Goal: Information Seeking & Learning: Learn about a topic

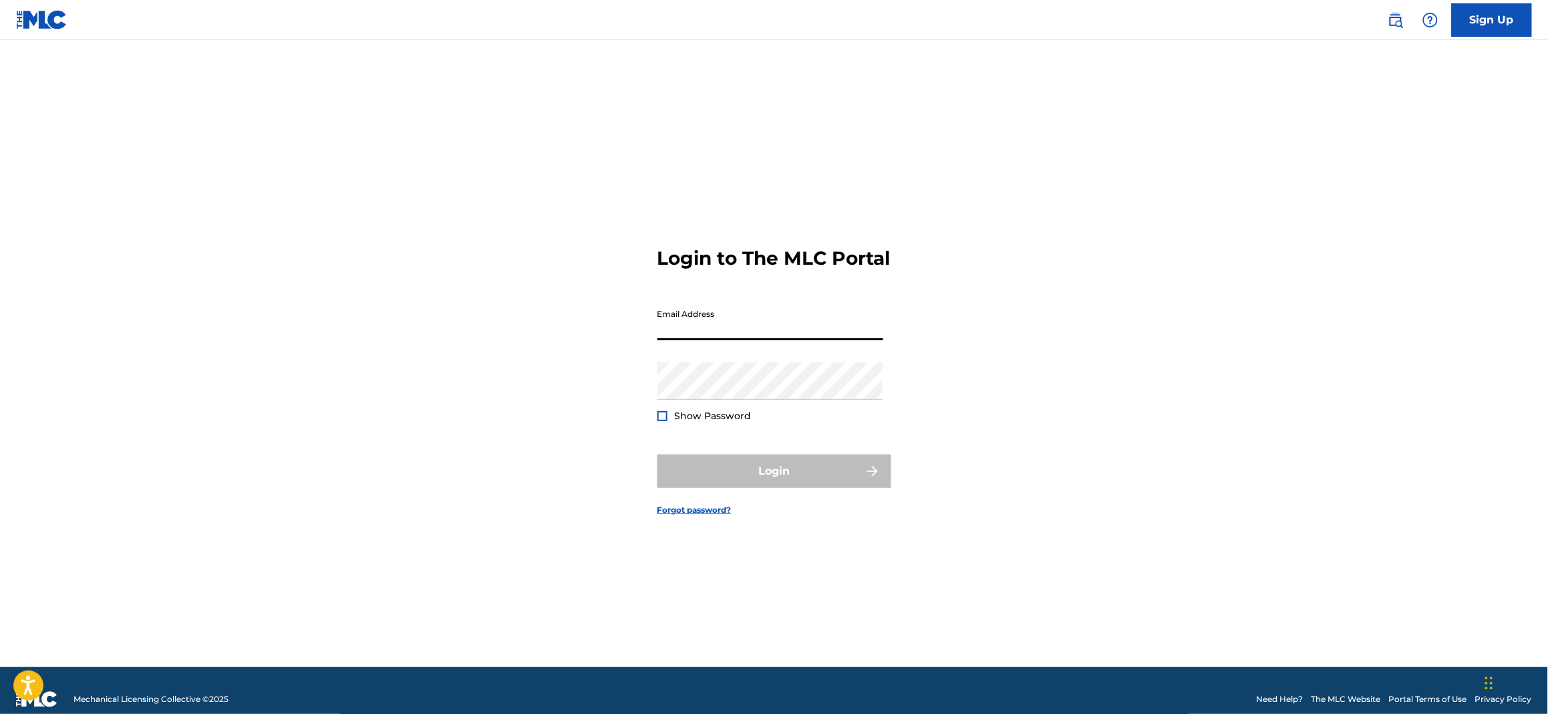
click at [751, 340] on input "Email Address" at bounding box center [771, 321] width 226 height 38
type input "[PERSON_NAME][EMAIL_ADDRESS][DOMAIN_NAME]"
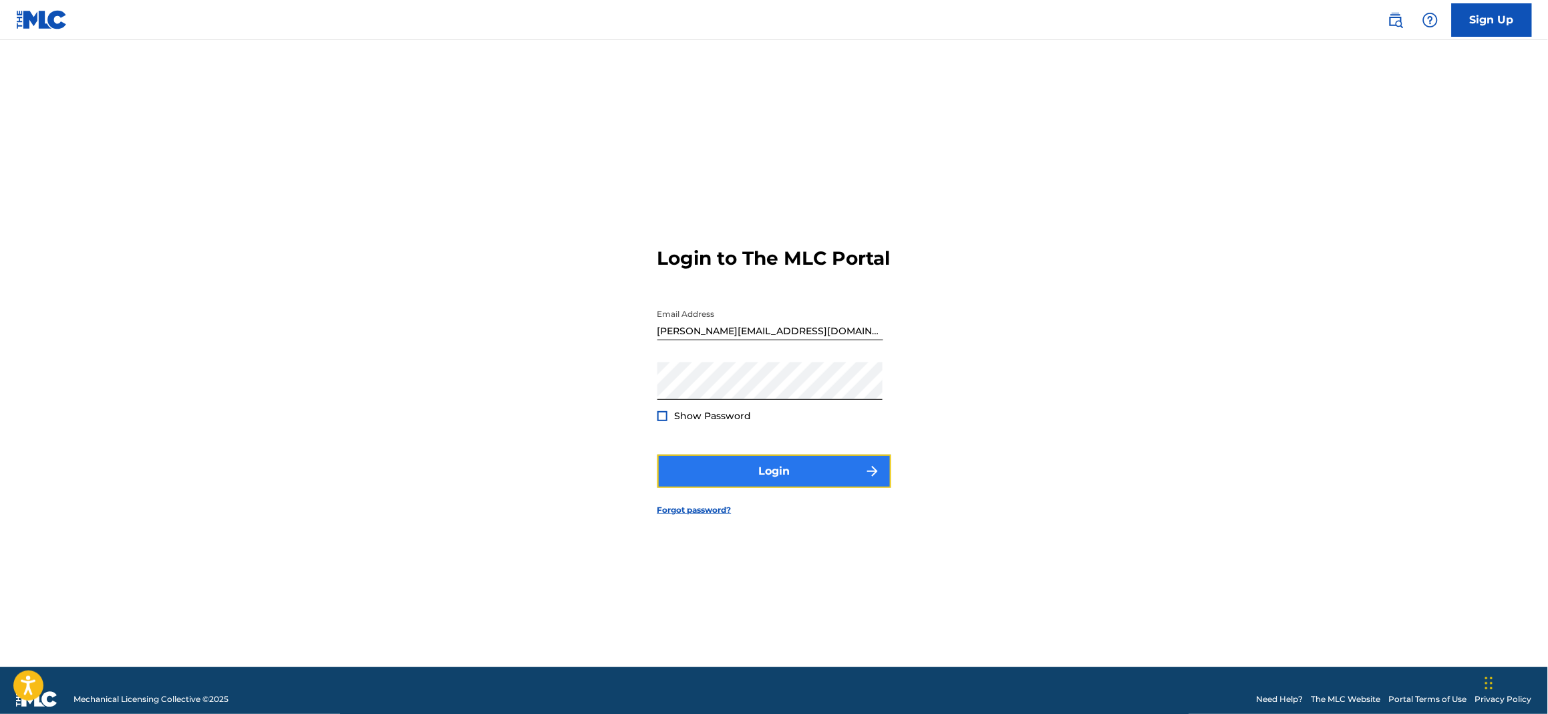
click at [797, 488] on button "Login" at bounding box center [775, 470] width 234 height 33
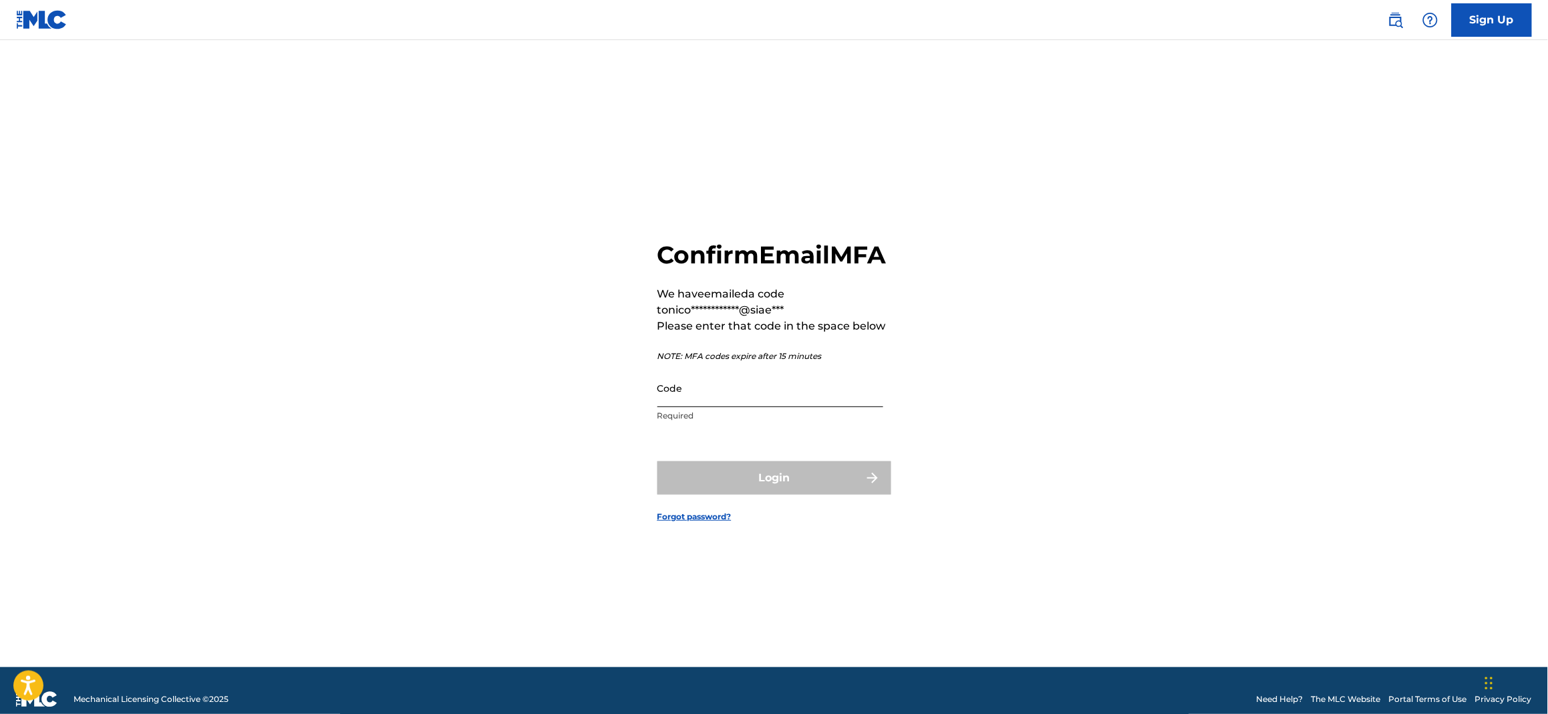
click at [788, 399] on input "Code" at bounding box center [771, 388] width 226 height 38
click at [693, 407] on input "Code" at bounding box center [771, 388] width 226 height 38
paste input "628242"
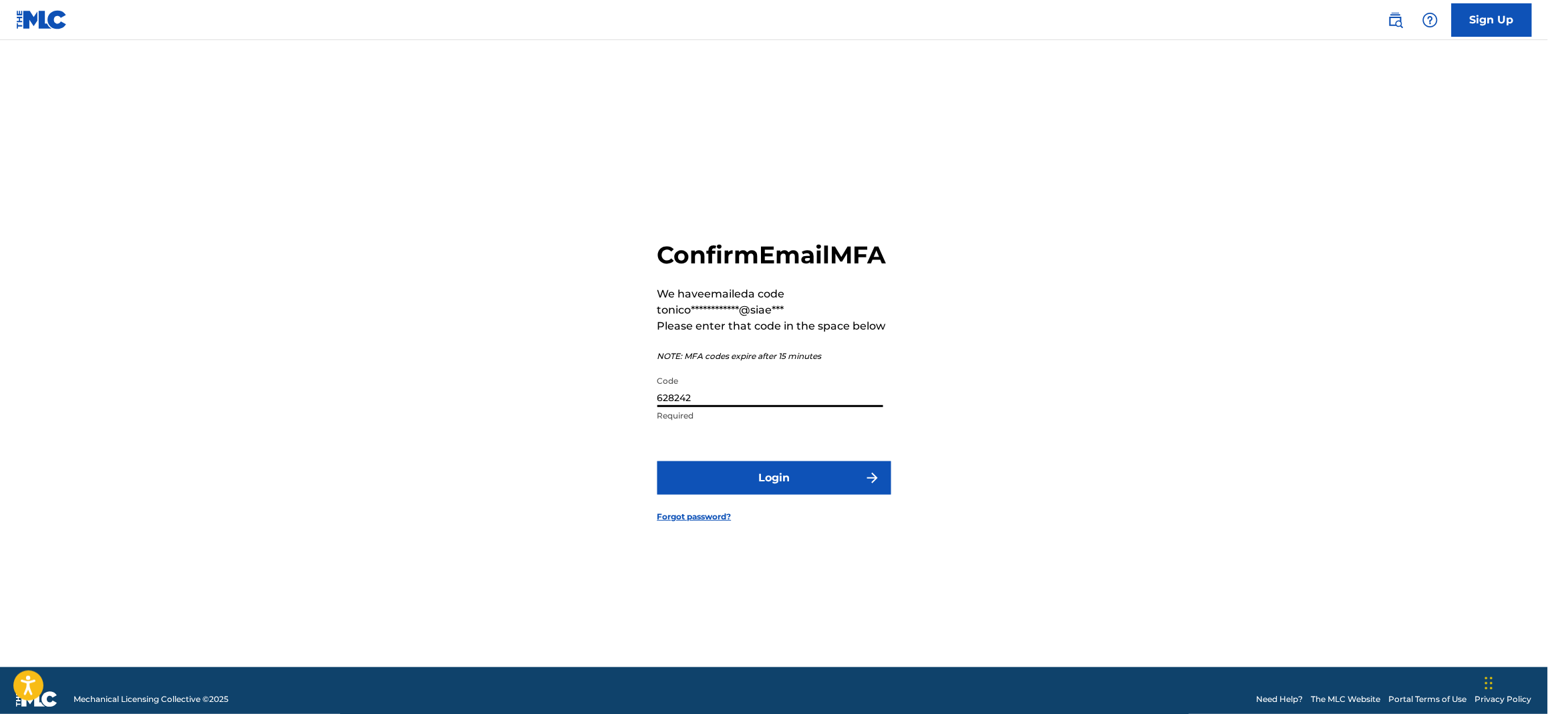
type input "628242"
click at [658, 461] on button "Login" at bounding box center [775, 477] width 234 height 33
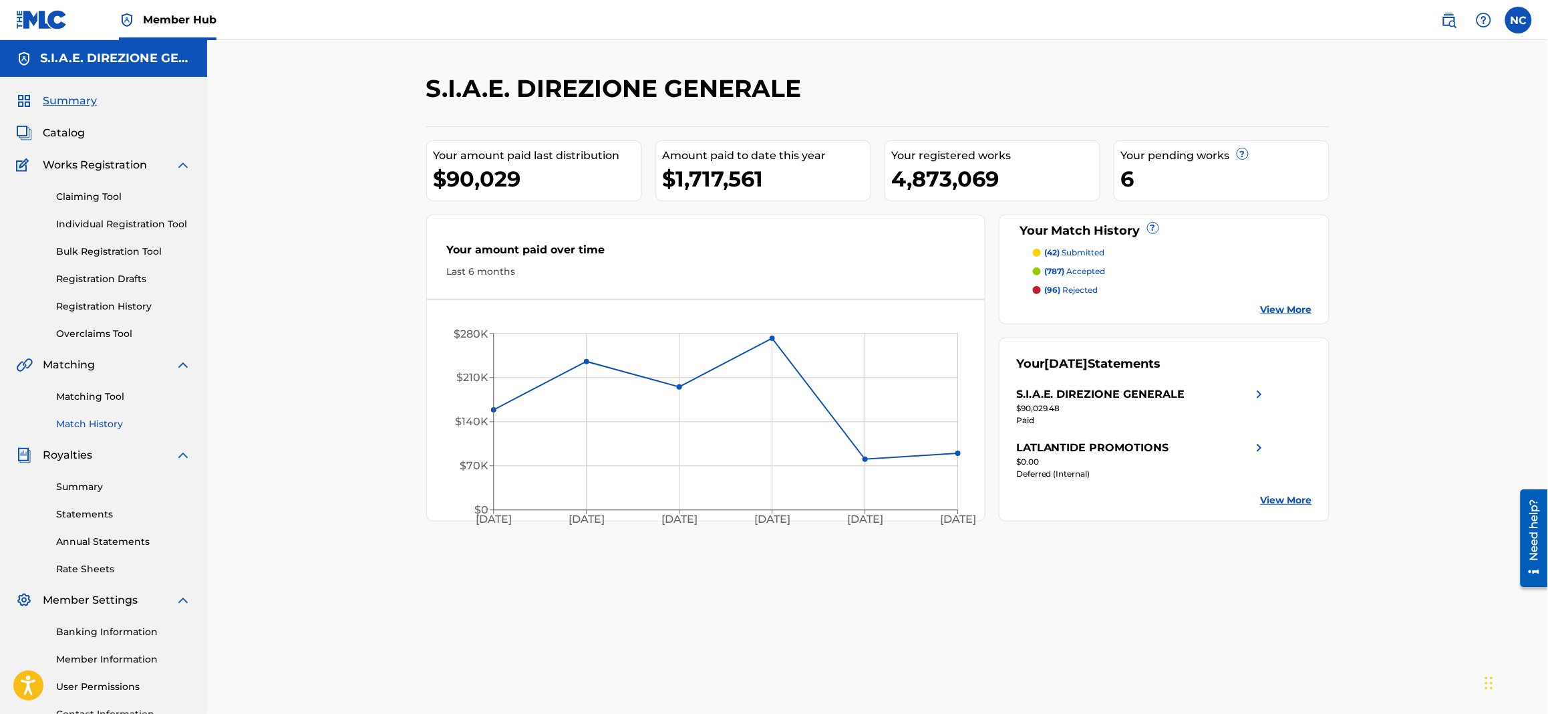
click at [97, 418] on link "Match History" at bounding box center [123, 424] width 135 height 14
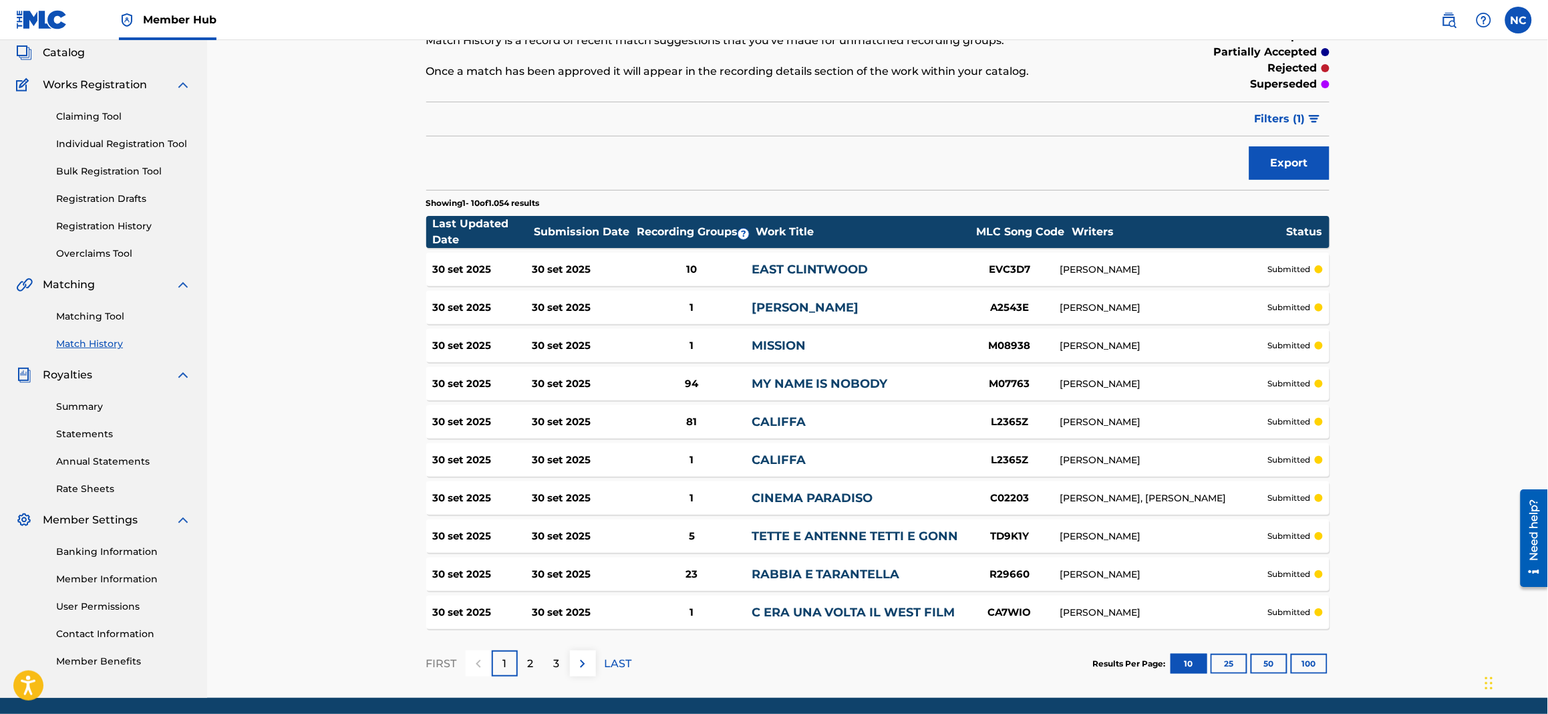
scroll to position [100, 0]
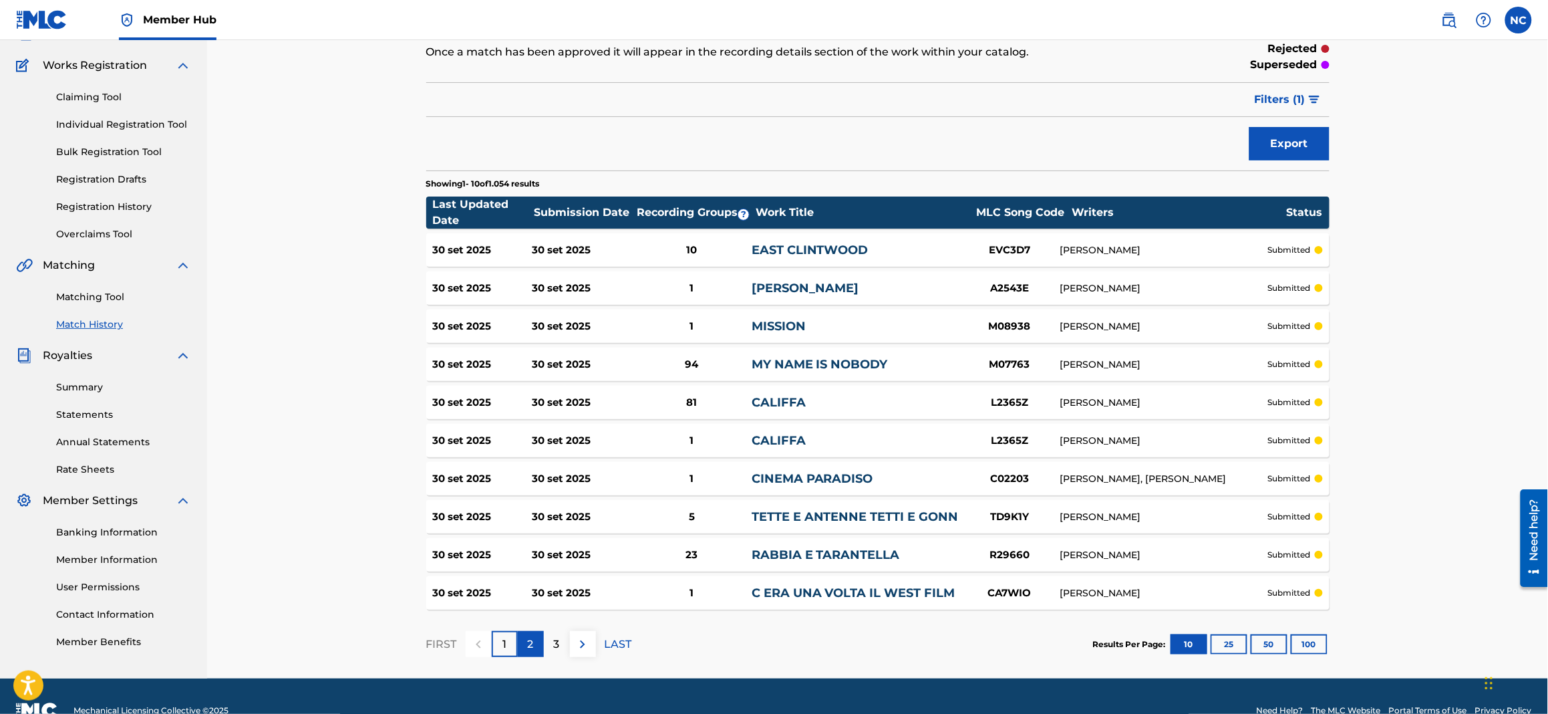
click at [528, 637] on p "2" at bounding box center [531, 644] width 6 height 16
click at [568, 642] on div "3" at bounding box center [557, 644] width 26 height 26
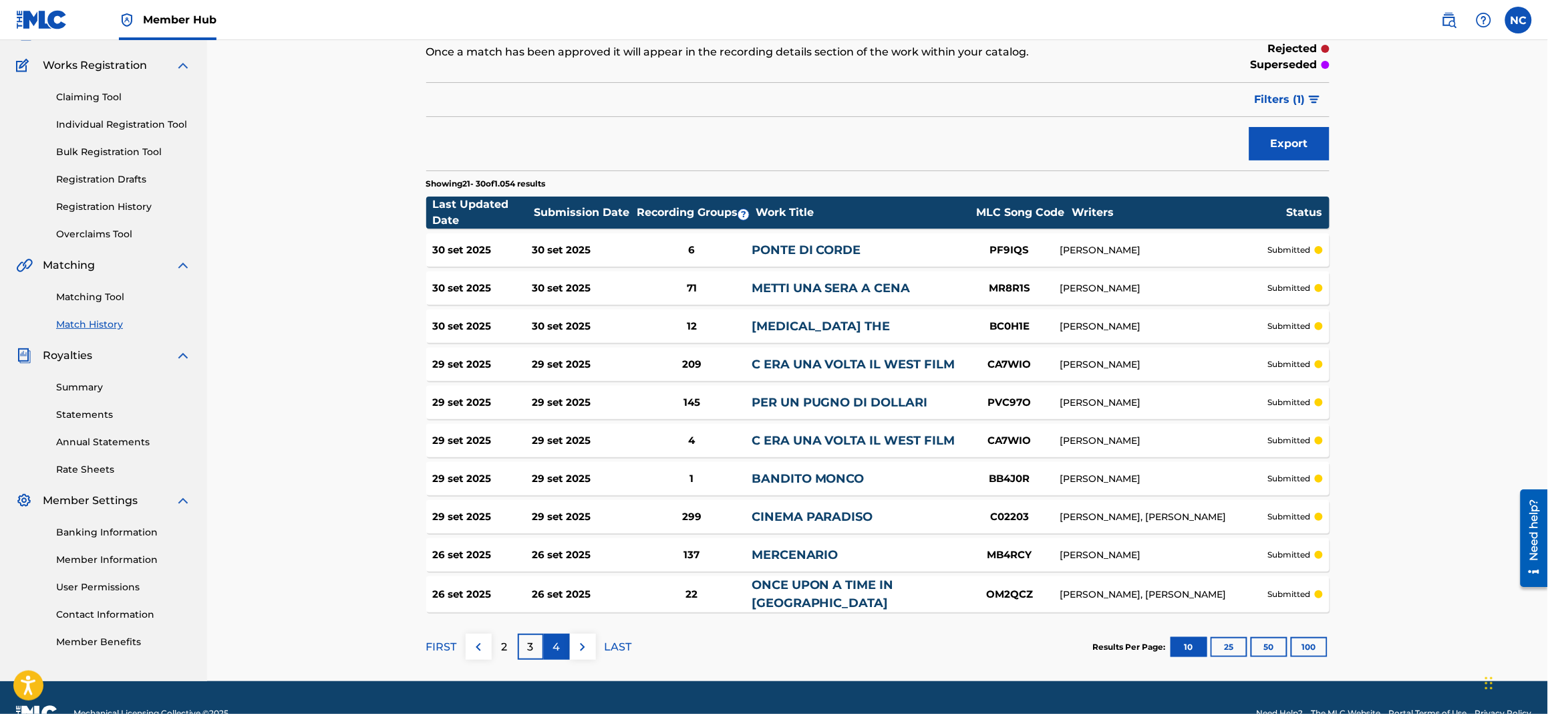
click at [565, 642] on div "4" at bounding box center [557, 646] width 26 height 26
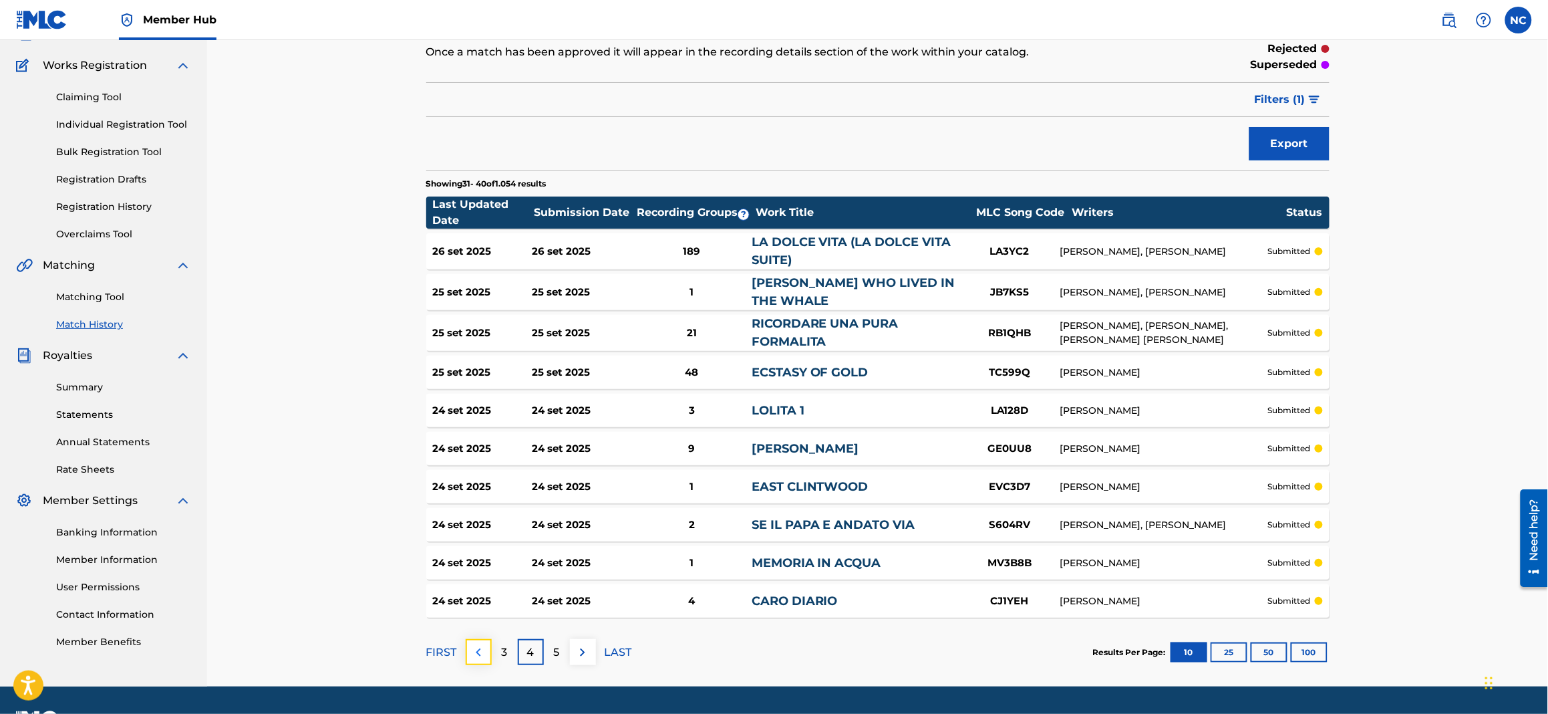
click at [478, 657] on img at bounding box center [478, 652] width 16 height 16
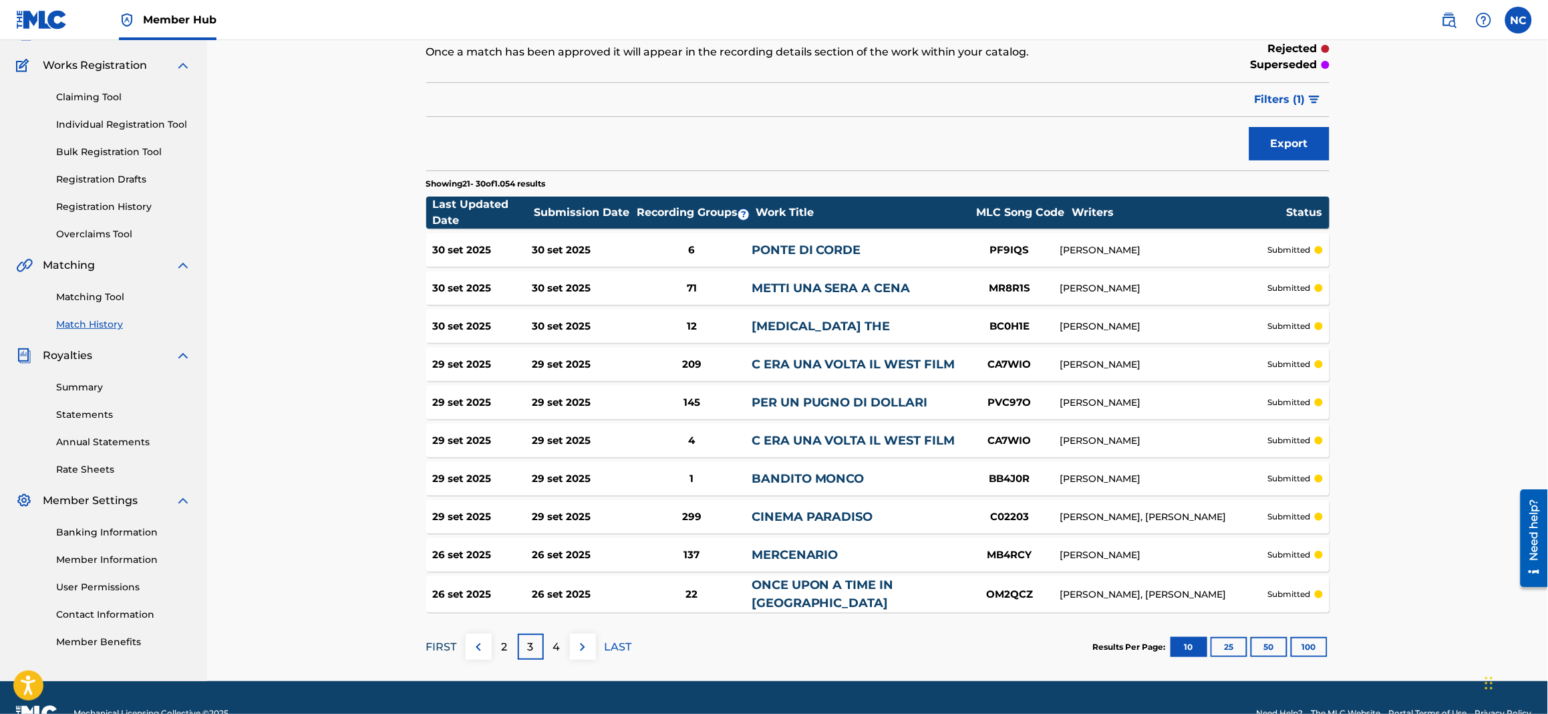
click at [442, 643] on p "FIRST" at bounding box center [441, 647] width 31 height 16
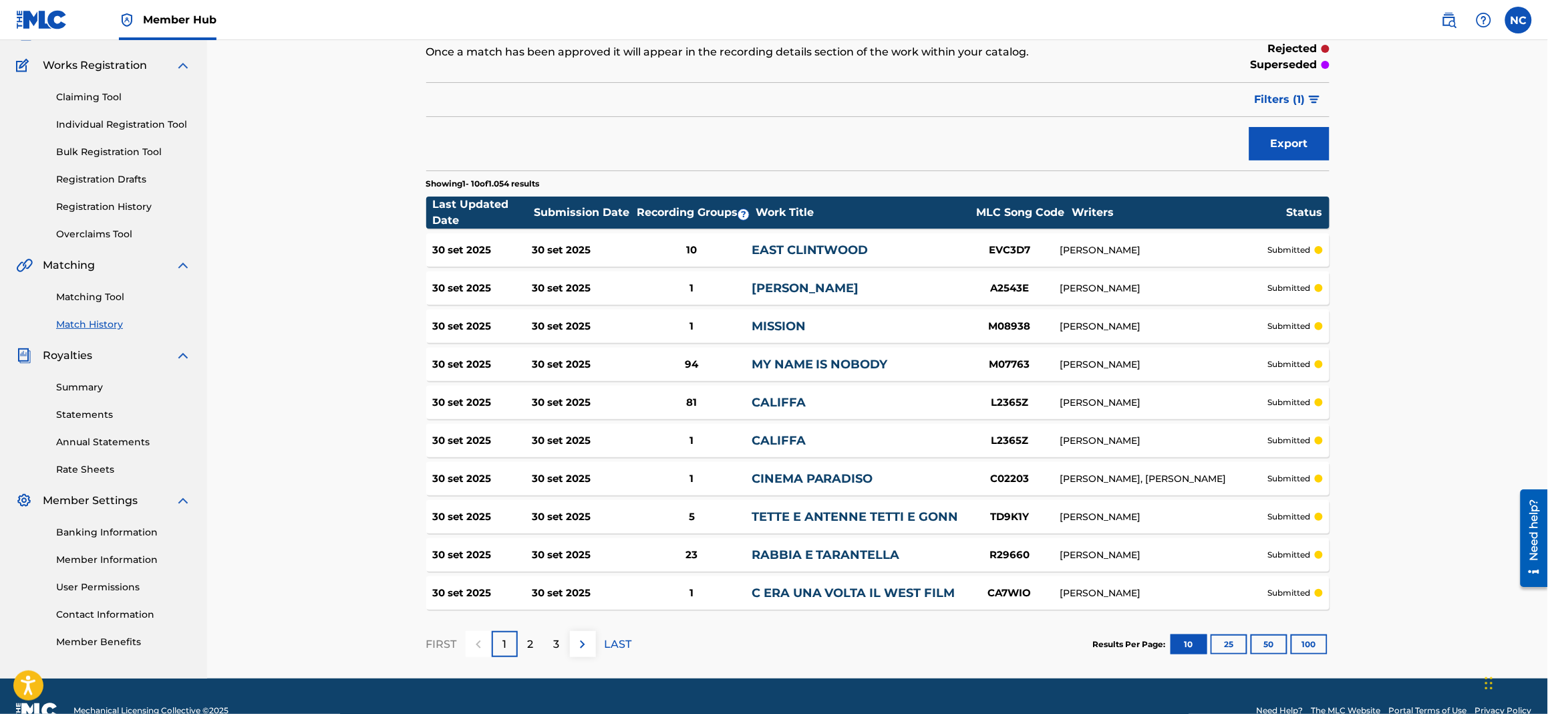
click at [799, 563] on div "30 set 2025 30 set 2025 23 RABBIA E TARANTELLA R29660 [PERSON_NAME] submitted" at bounding box center [877, 554] width 903 height 33
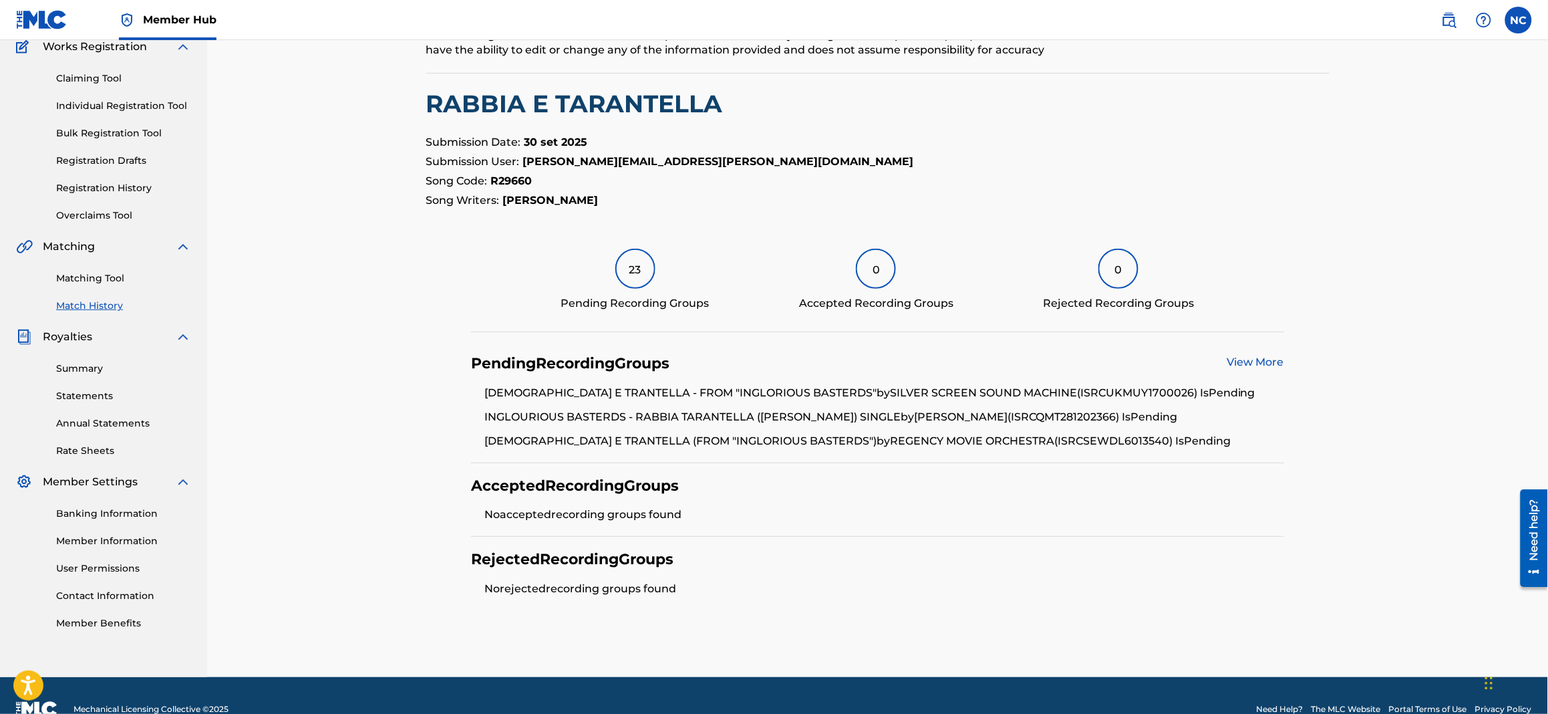
scroll to position [145, 0]
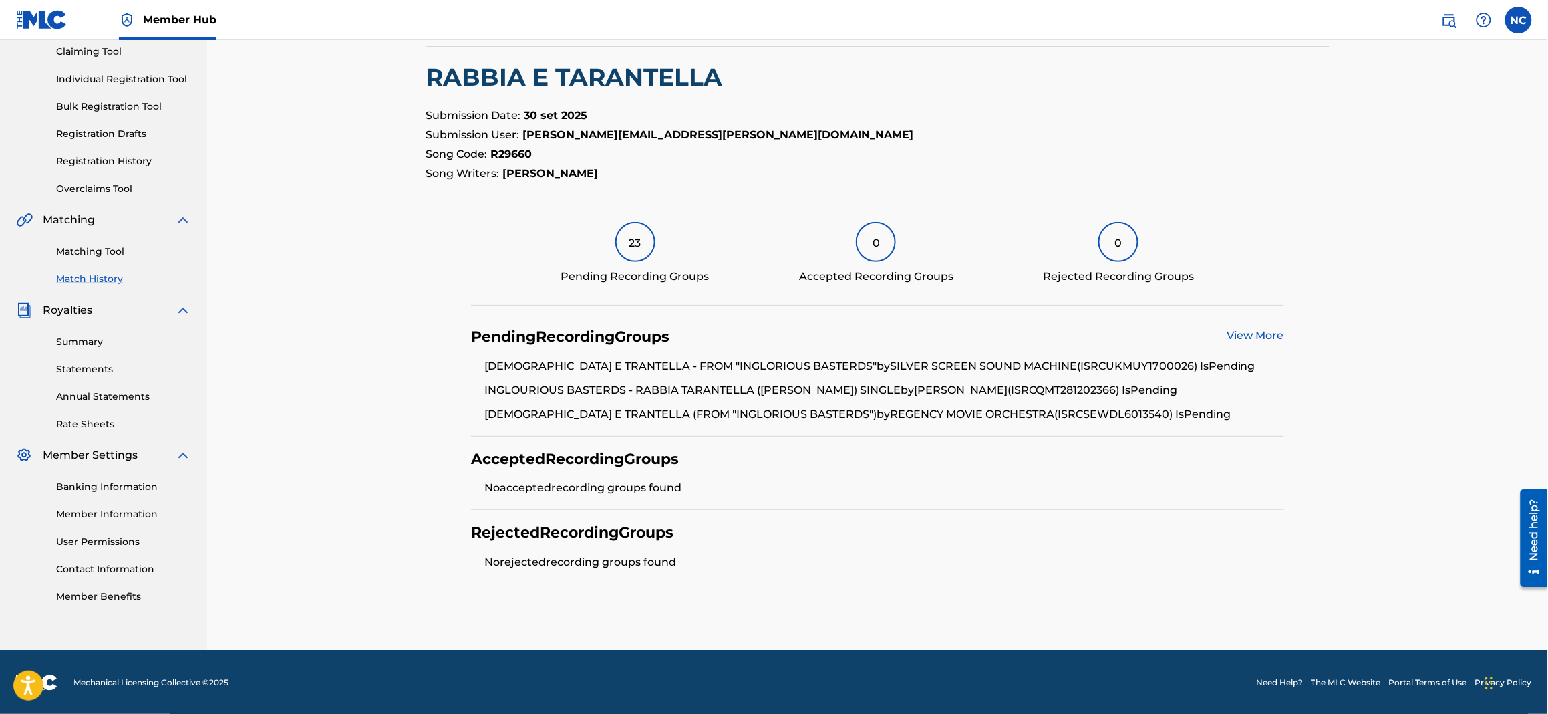
click at [1272, 337] on link "View More" at bounding box center [1256, 335] width 57 height 13
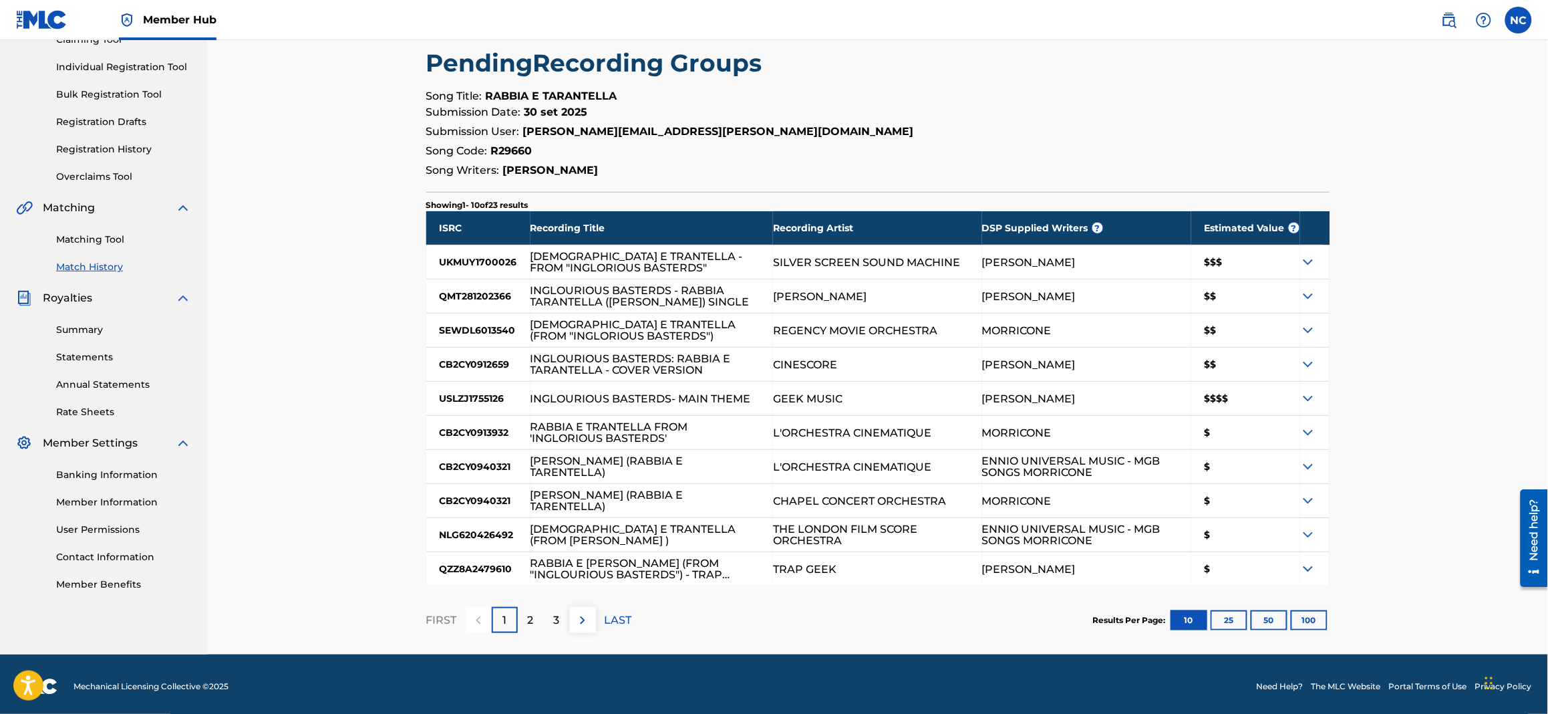
scroll to position [161, 0]
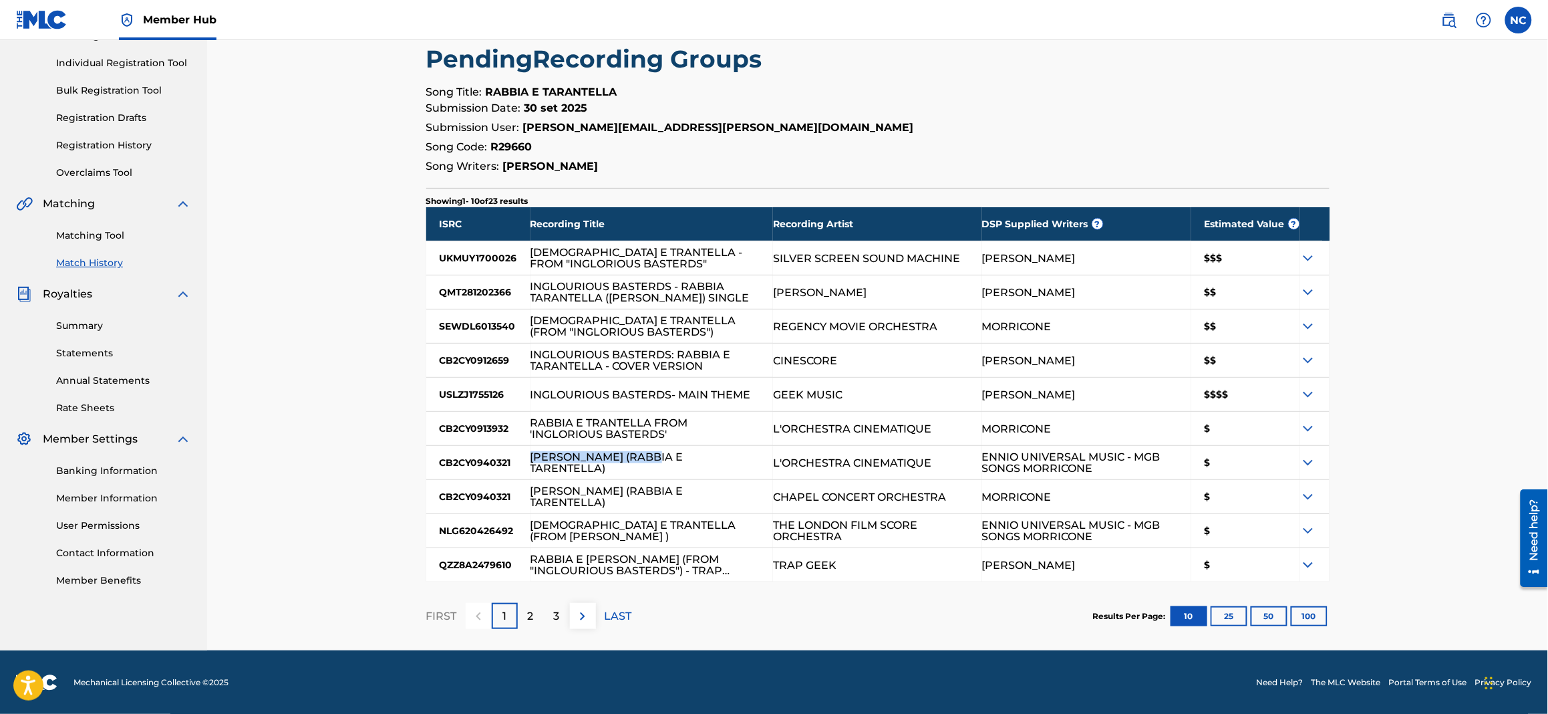
drag, startPoint x: 662, startPoint y: 456, endPoint x: 510, endPoint y: 458, distance: 151.7
click at [510, 458] on div "ISRC Recording Title Recording Artist DSP Supplied Writers ? Estimated Value ? …" at bounding box center [877, 394] width 903 height 374
copy div "INGLORIOUS BASTERDS"
drag, startPoint x: 668, startPoint y: 388, endPoint x: 530, endPoint y: 378, distance: 138.6
click at [531, 378] on div "INGLOURIOUS BASTERDS- MAIN THEME" at bounding box center [652, 394] width 243 height 33
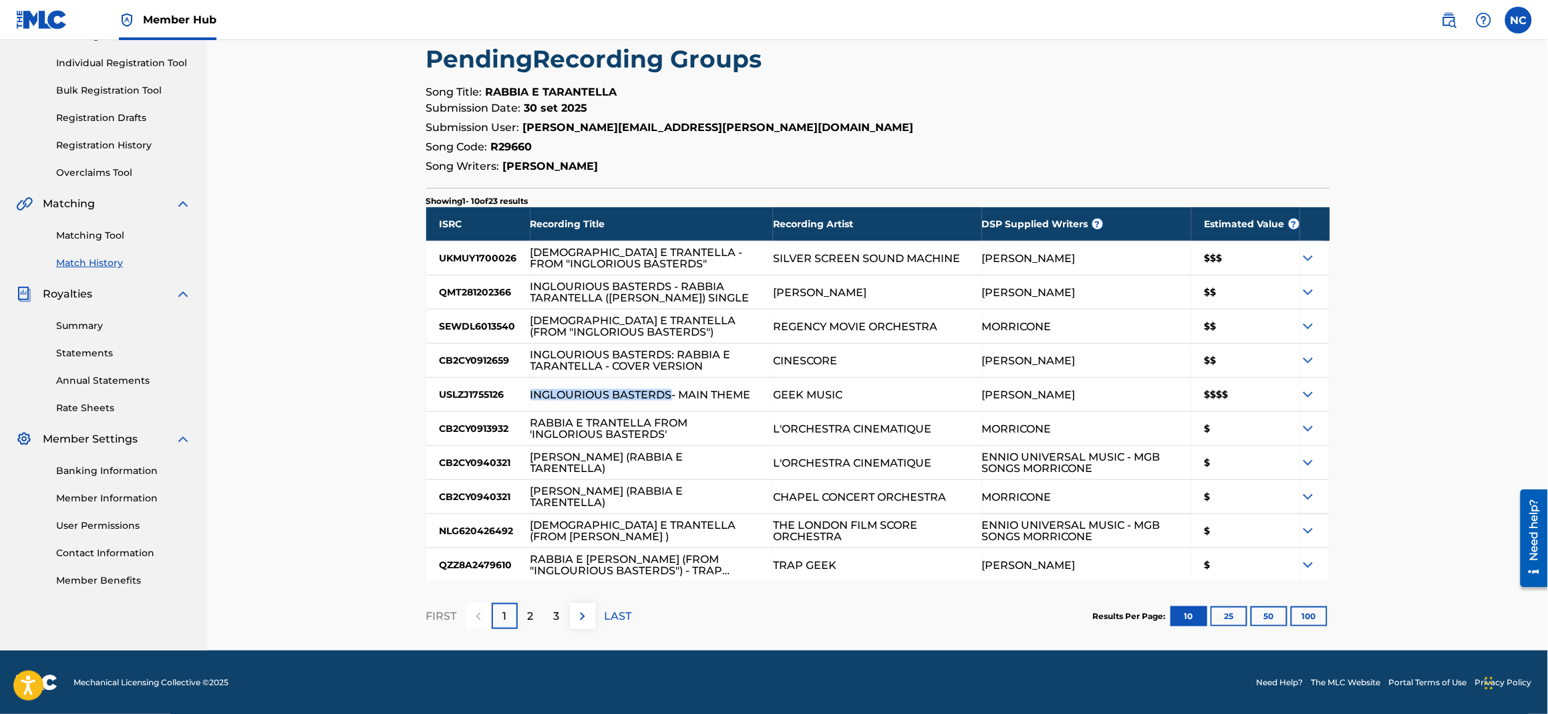
click at [1307, 398] on img at bounding box center [1308, 394] width 16 height 16
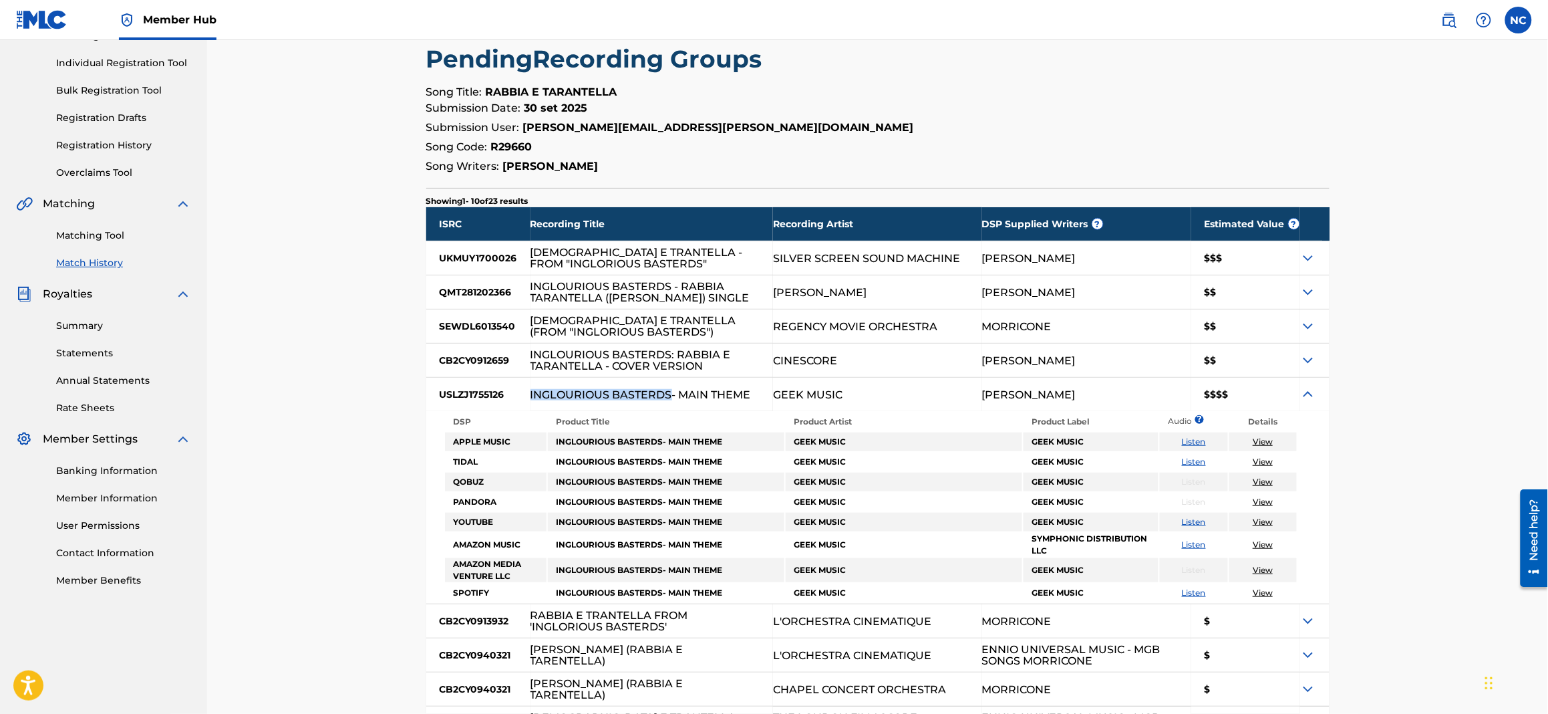
copy div "INGLOURIOUS BASTERDS"
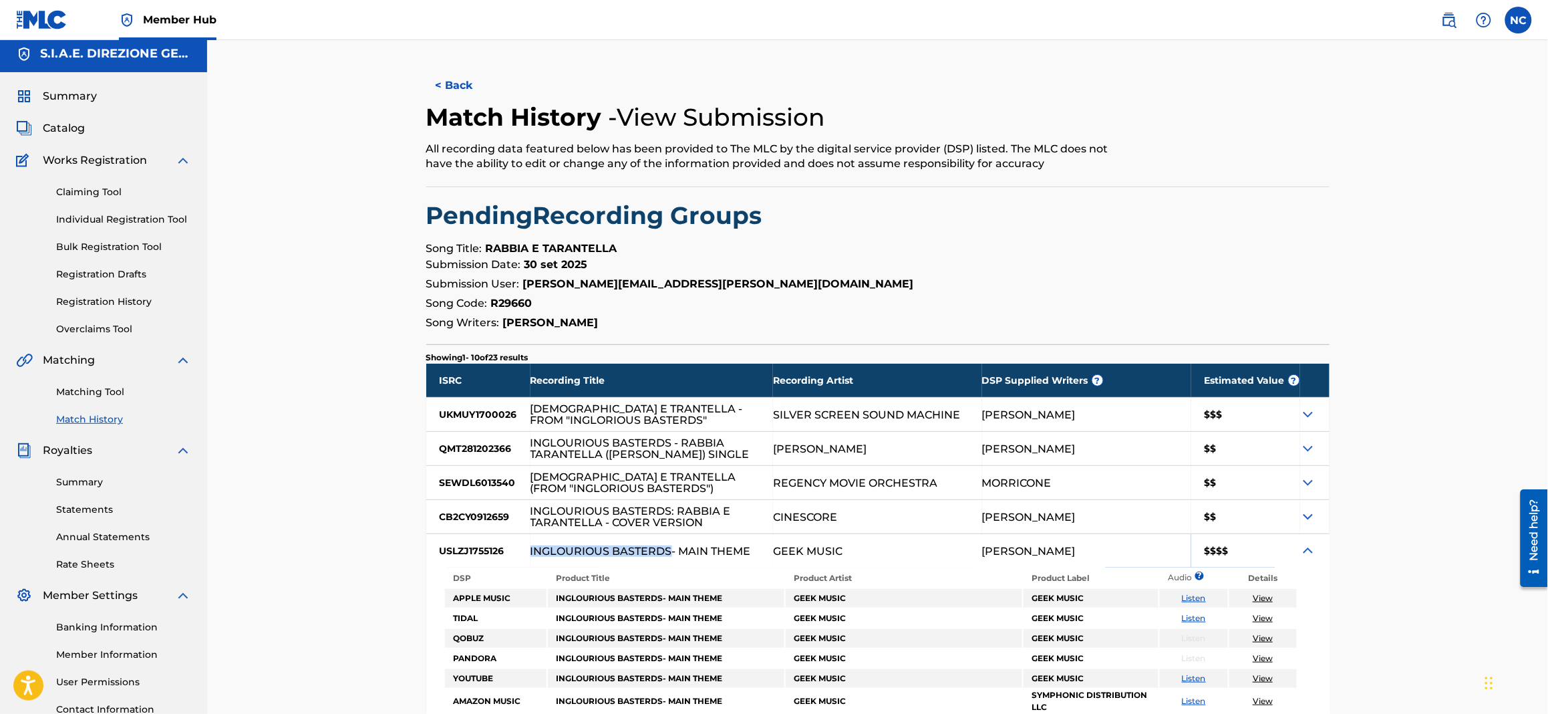
scroll to position [0, 0]
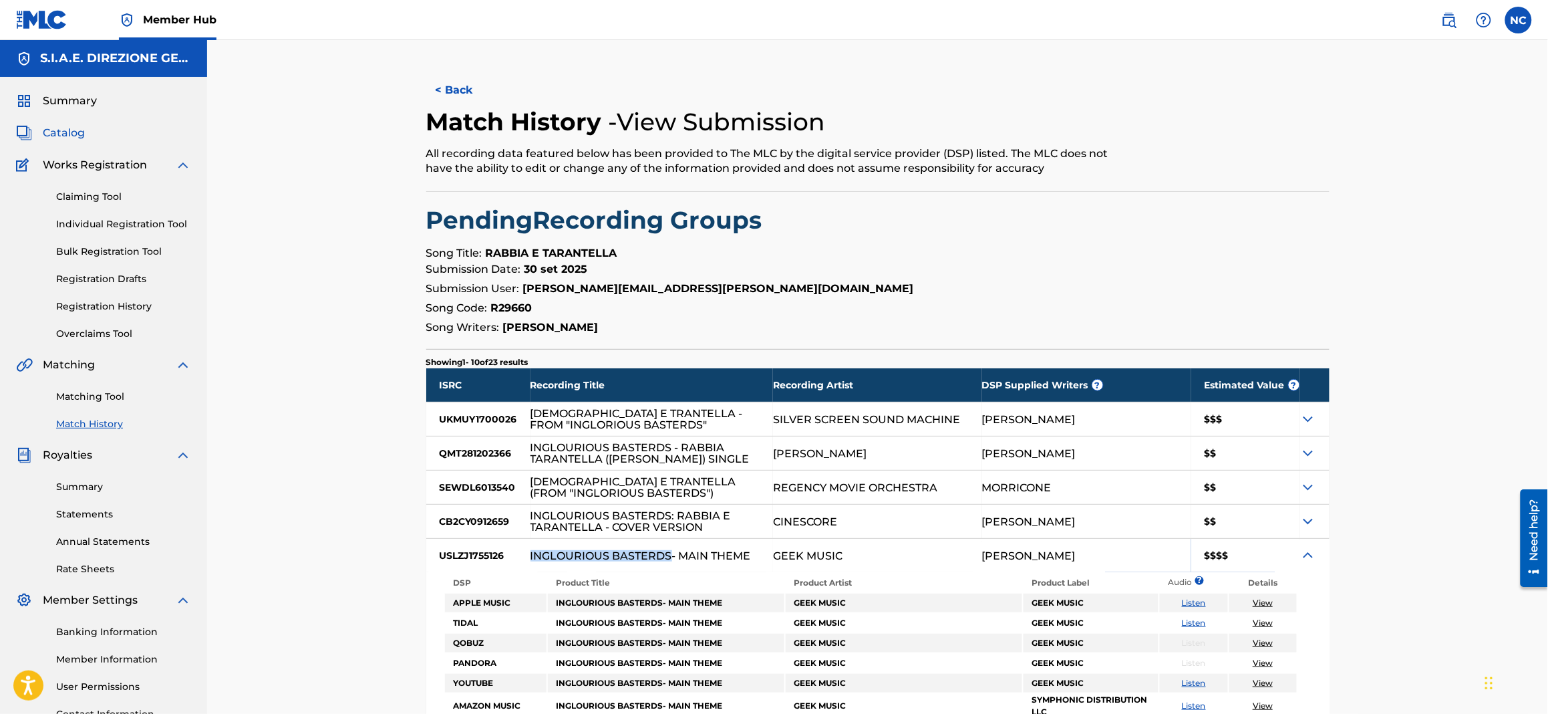
click at [80, 136] on span "Catalog" at bounding box center [64, 133] width 42 height 16
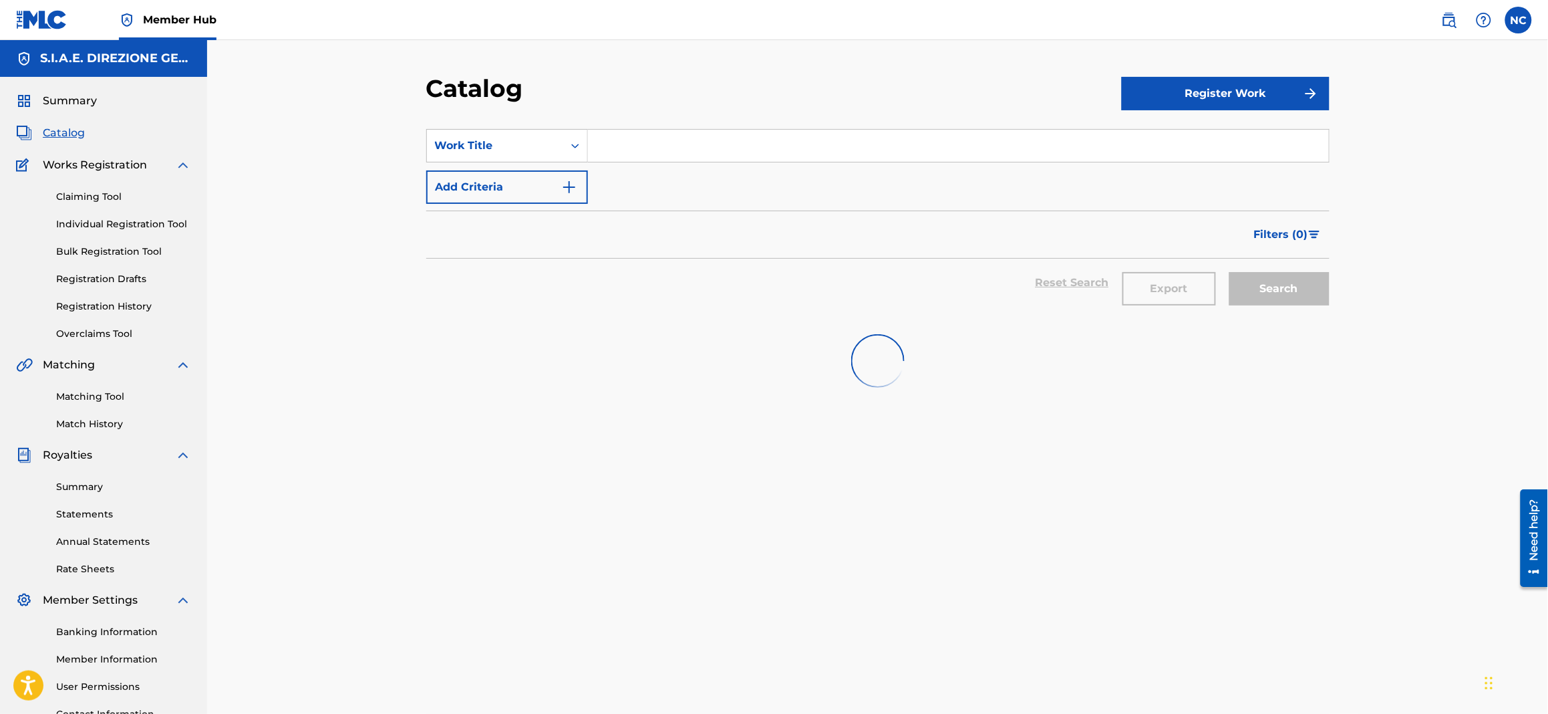
click at [692, 154] on input "Search Form" at bounding box center [958, 146] width 741 height 32
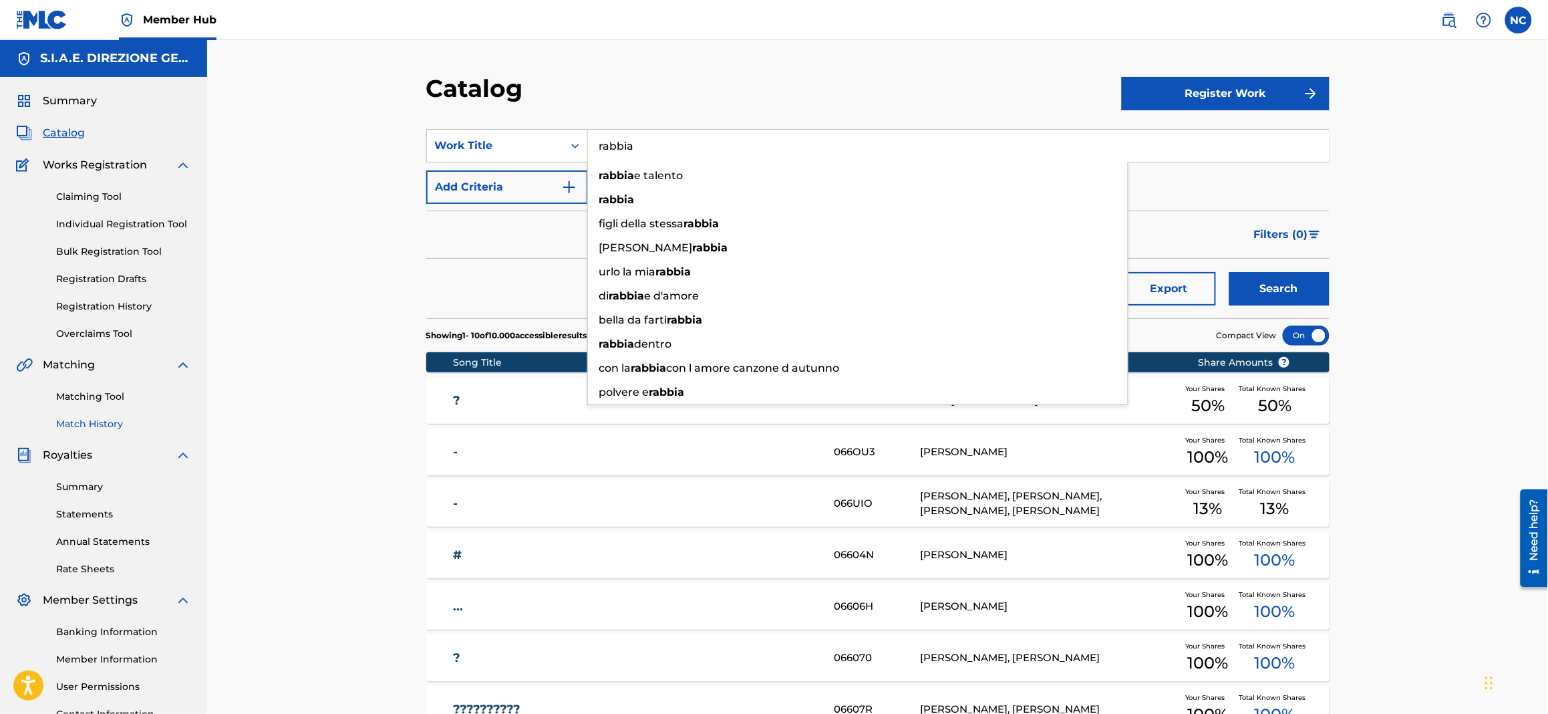
type input "rabbia"
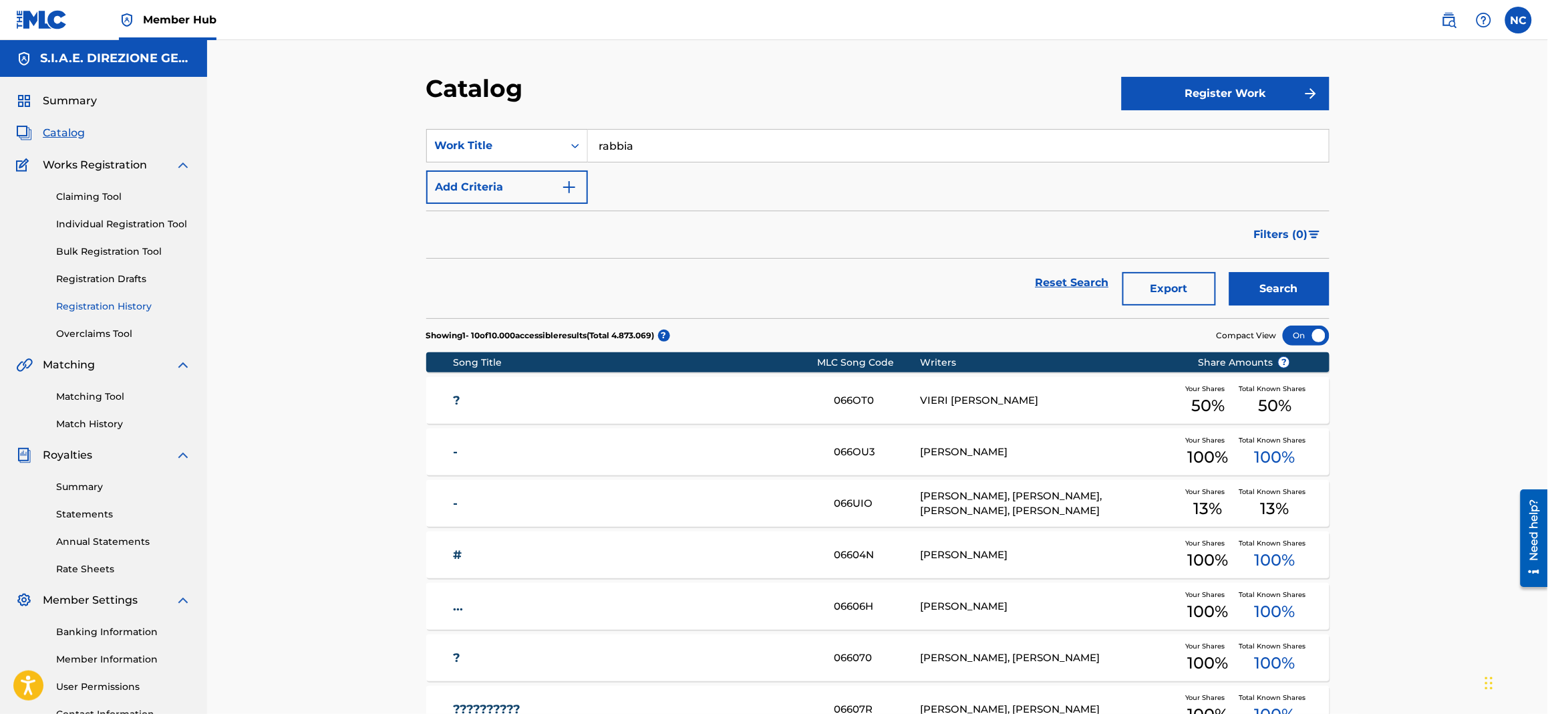
click at [93, 305] on link "Registration History" at bounding box center [123, 306] width 135 height 14
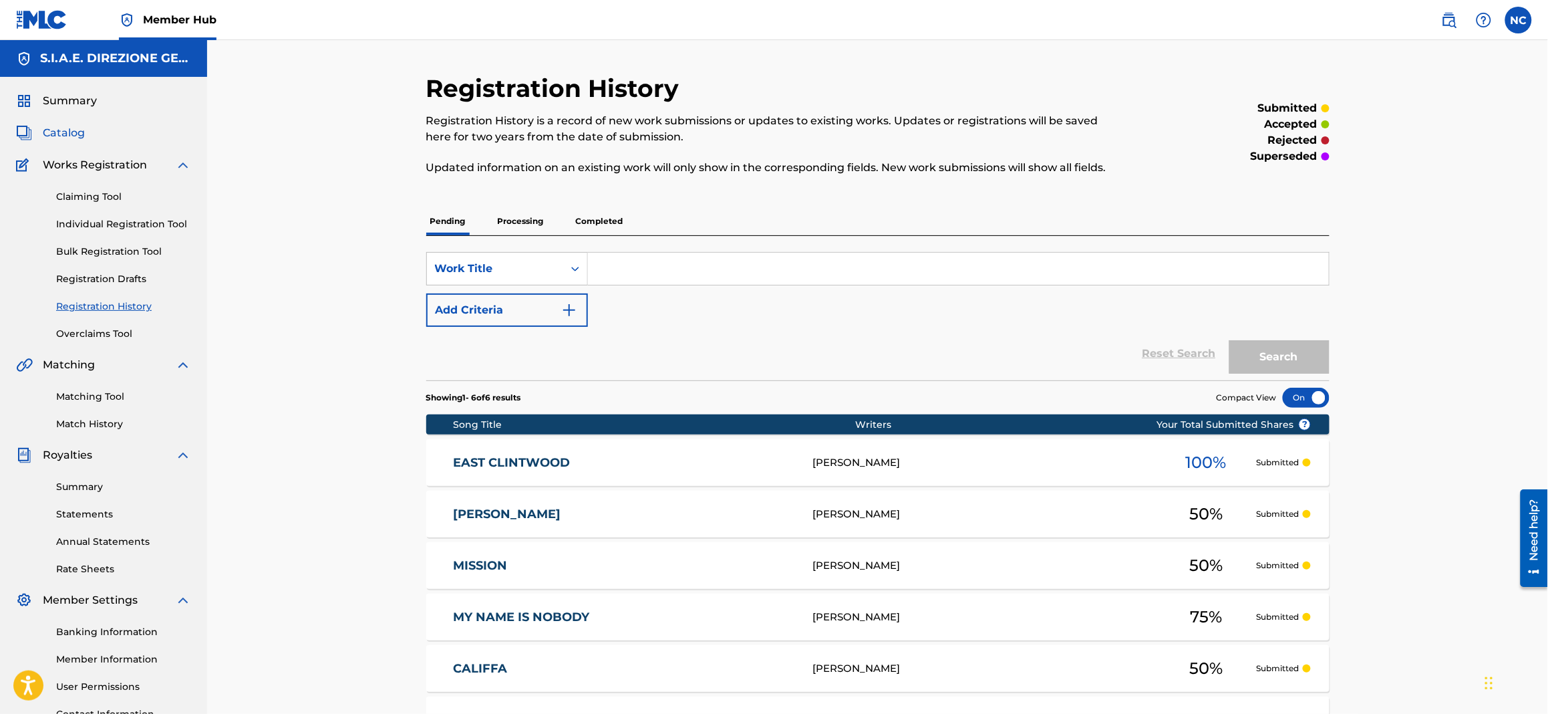
click at [71, 132] on span "Catalog" at bounding box center [64, 133] width 42 height 16
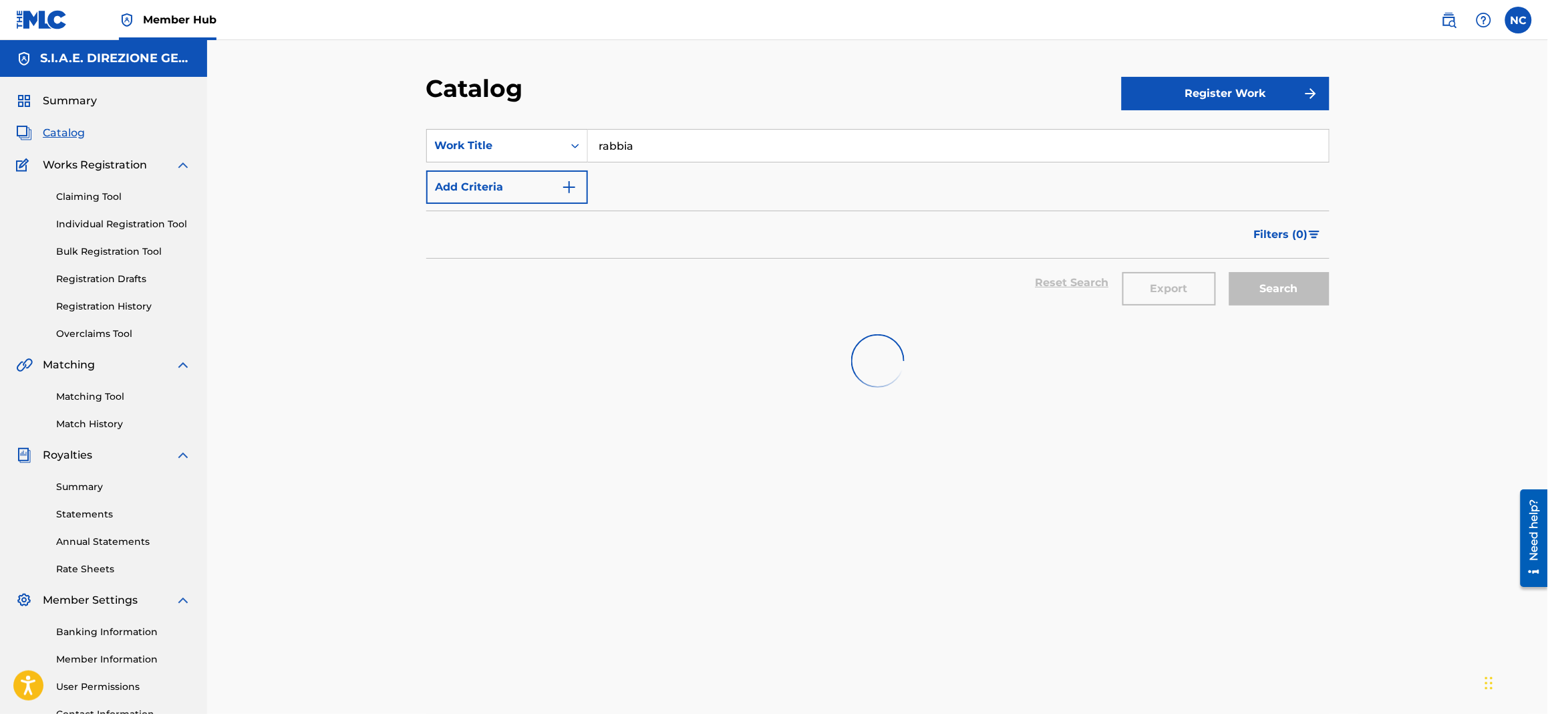
click at [700, 144] on input "rabbia" at bounding box center [958, 146] width 741 height 32
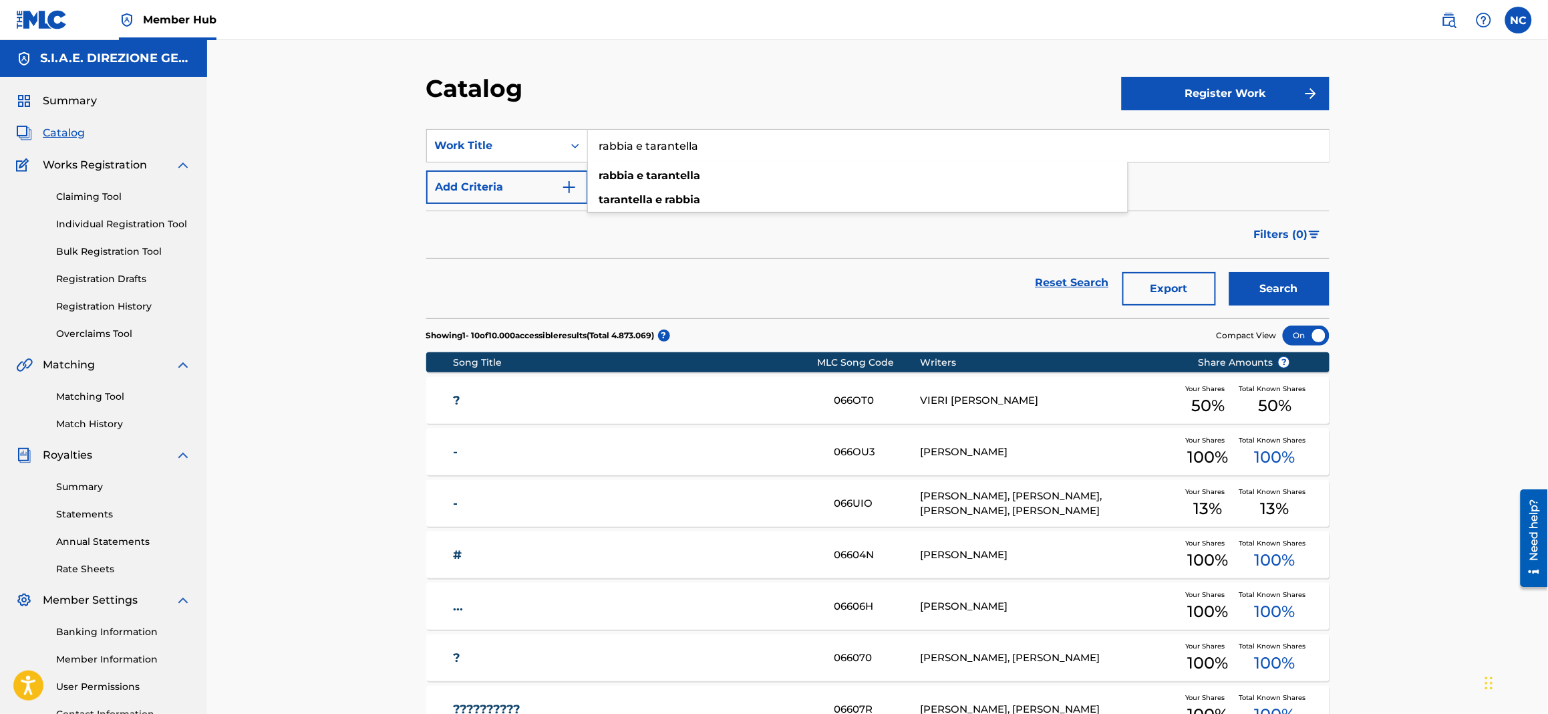
type input "rabbia e tarantella"
click at [1230, 272] on button "Search" at bounding box center [1280, 288] width 100 height 33
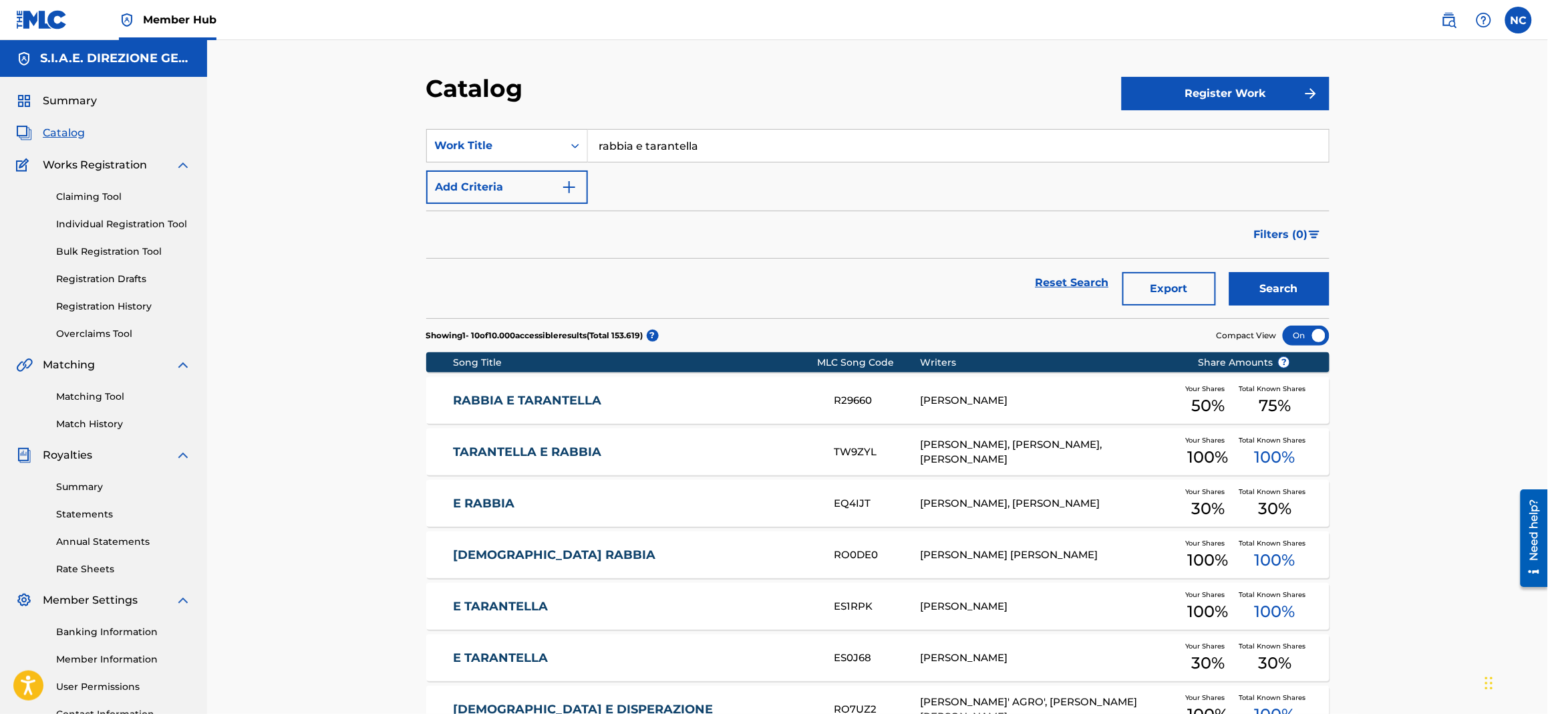
click at [533, 409] on div "RABBIA E TARANTELLA R29660 [PERSON_NAME] Your Shares 50 % Total Known Shares 75…" at bounding box center [877, 400] width 903 height 47
